Goal: Transaction & Acquisition: Purchase product/service

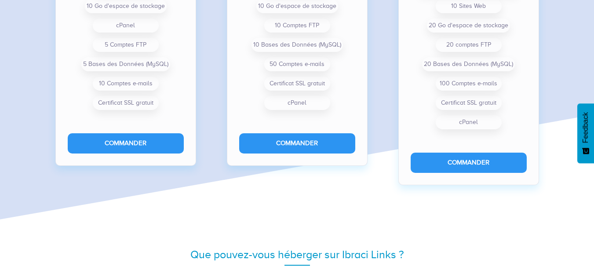
scroll to position [817, 0]
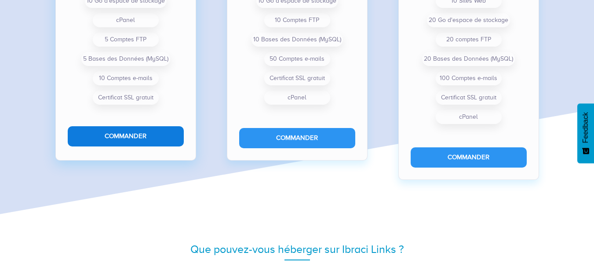
click at [122, 138] on button "Commander" at bounding box center [126, 136] width 116 height 20
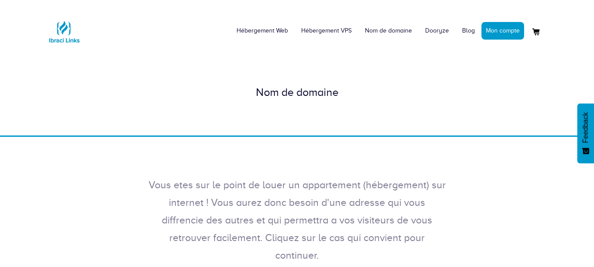
click at [312, 89] on div "Nom de domaine" at bounding box center [298, 92] width 502 height 16
click at [306, 93] on div "Nom de domaine" at bounding box center [298, 92] width 502 height 16
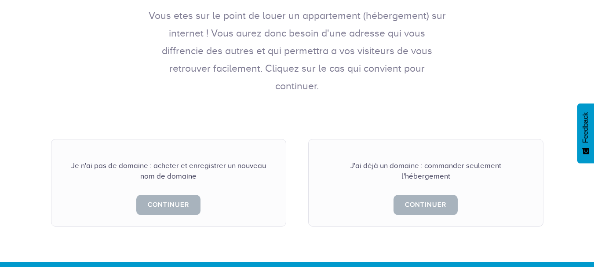
scroll to position [220, 0]
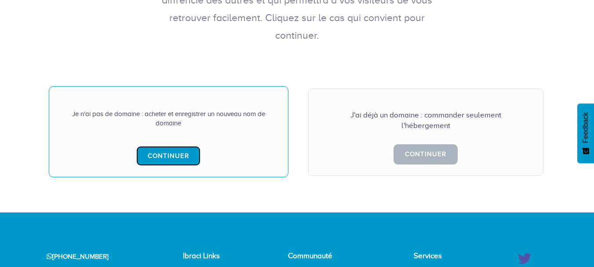
click at [156, 146] on link "Continuer" at bounding box center [168, 156] width 64 height 20
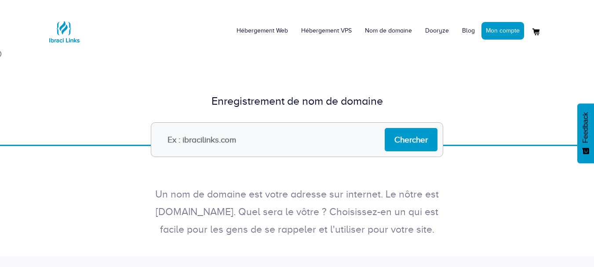
click at [265, 138] on input "text" at bounding box center [297, 139] width 293 height 35
type input "admin-es.com"
click at [400, 141] on input "Chercher" at bounding box center [411, 139] width 53 height 23
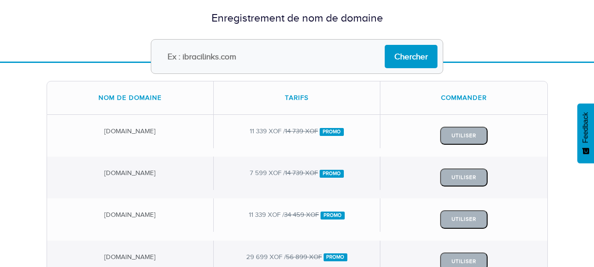
scroll to position [88, 0]
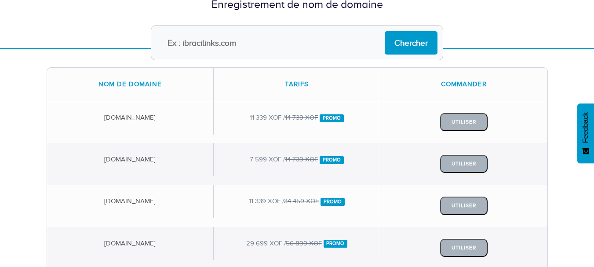
click at [249, 48] on input "text" at bounding box center [297, 43] width 293 height 35
type input "admin-es.com"
click at [423, 47] on input "Chercher" at bounding box center [411, 42] width 53 height 23
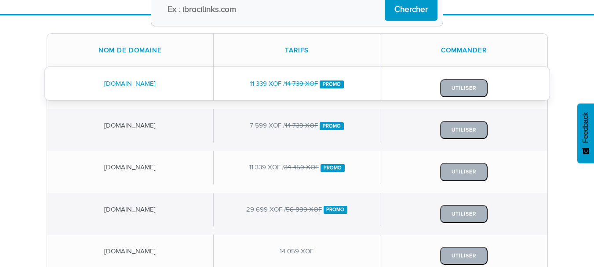
scroll to position [132, 0]
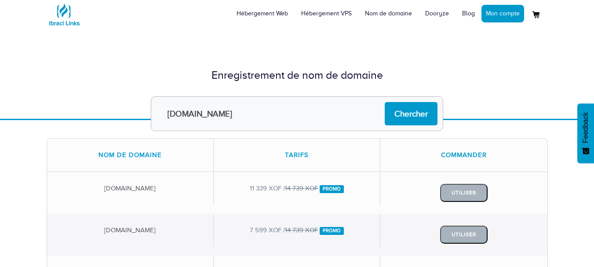
scroll to position [0, 0]
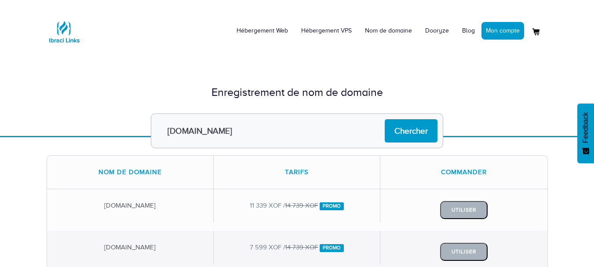
click at [226, 131] on input "[DOMAIN_NAME]" at bounding box center [297, 131] width 293 height 35
drag, startPoint x: 226, startPoint y: 131, endPoint x: 206, endPoint y: 134, distance: 20.4
click at [206, 134] on input "[DOMAIN_NAME]" at bounding box center [297, 131] width 293 height 35
type input "admin-es.es"
click at [402, 132] on input "Chercher" at bounding box center [411, 130] width 53 height 23
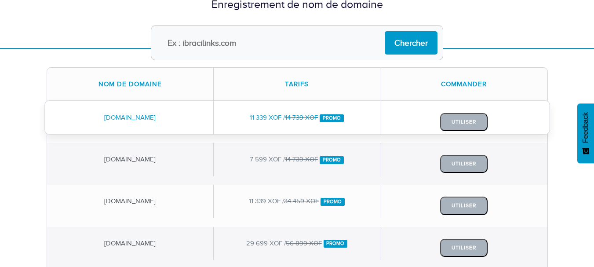
scroll to position [132, 0]
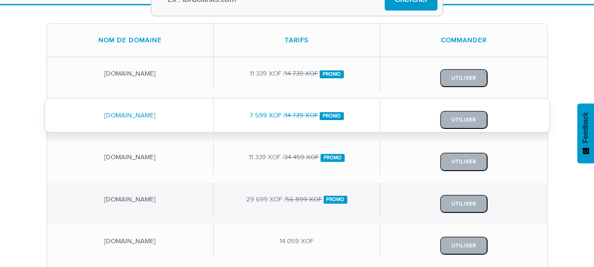
click at [192, 120] on div "[DOMAIN_NAME]" at bounding box center [130, 115] width 167 height 33
click at [459, 121] on button "Utiliser" at bounding box center [464, 120] width 48 height 18
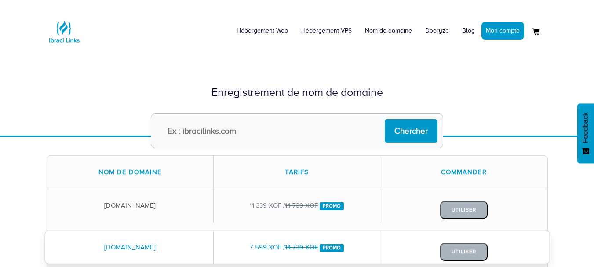
scroll to position [114, 0]
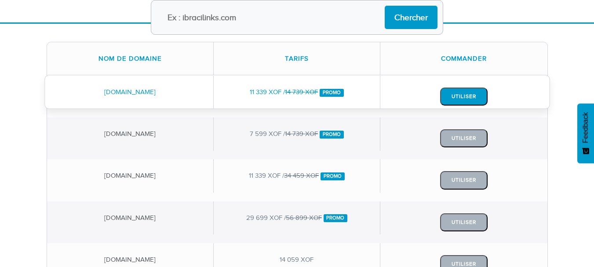
click at [481, 96] on button "Utiliser" at bounding box center [464, 97] width 48 height 18
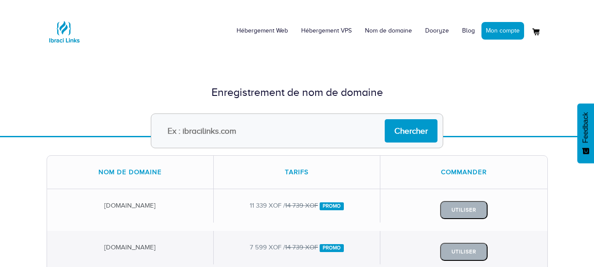
drag, startPoint x: 339, startPoint y: 130, endPoint x: 329, endPoint y: 130, distance: 9.7
click at [339, 130] on input "text" at bounding box center [297, 131] width 293 height 35
type input "[DOMAIN_NAME]"
